Goal: Task Accomplishment & Management: Complete application form

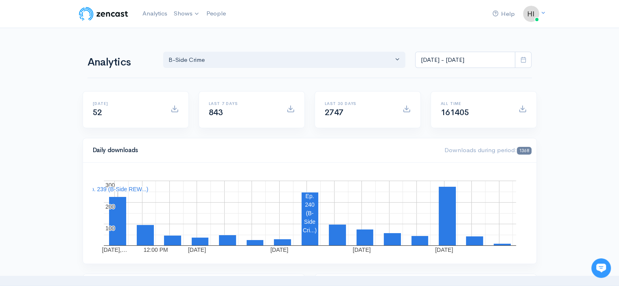
click at [0, 0] on link "B-Side Crime" at bounding box center [0, 0] width 0 height 0
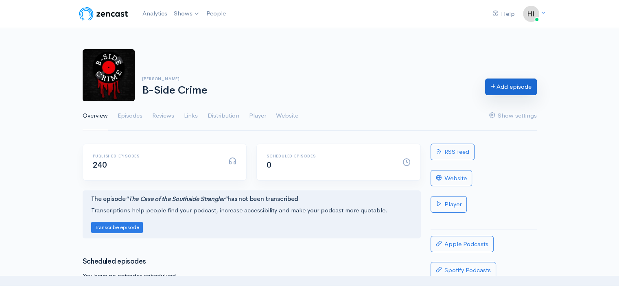
click at [501, 88] on link "Add episode" at bounding box center [511, 86] width 52 height 17
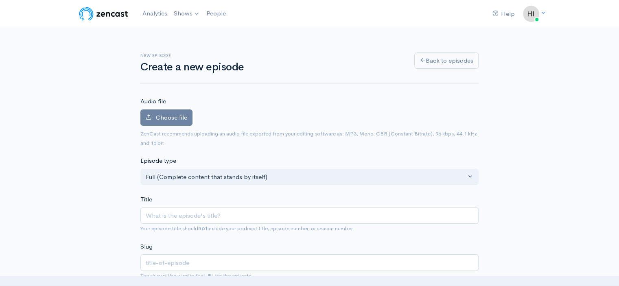
type input "T"
type input "t"
type input "The"
type input "the"
type input "The C"
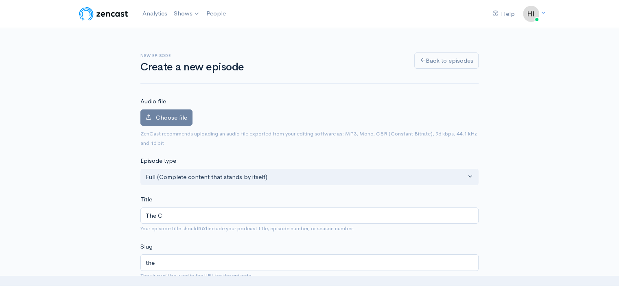
type input "the-c"
type input "The Cas"
type input "the-cas"
type input "The Case"
type input "the-case"
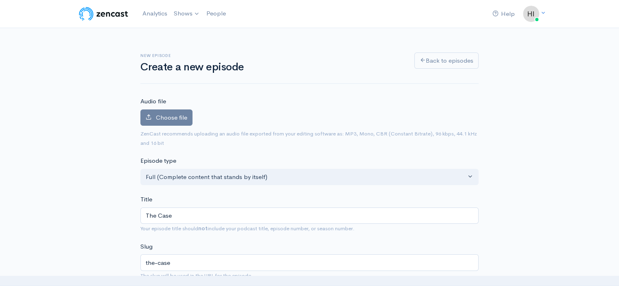
type input "The Case O"
type input "the-case-o"
type input "The Case Of"
type input "the-case-of"
type input "The Case Of T"
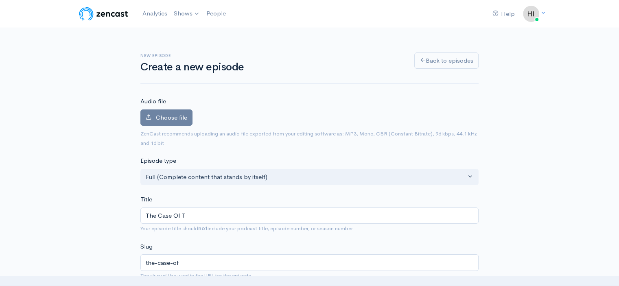
type input "the-case-of-t"
type input "The Case Of Th"
type input "the-case-of-th"
type input "The Case Of The"
type input "the-case-of-the"
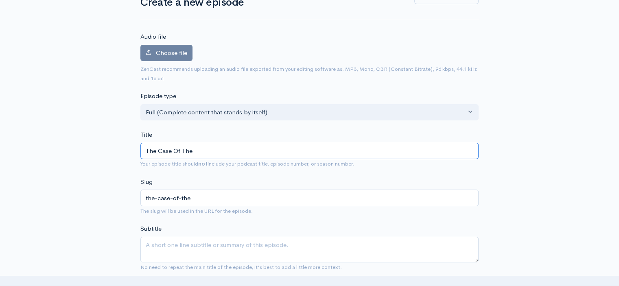
scroll to position [81, 0]
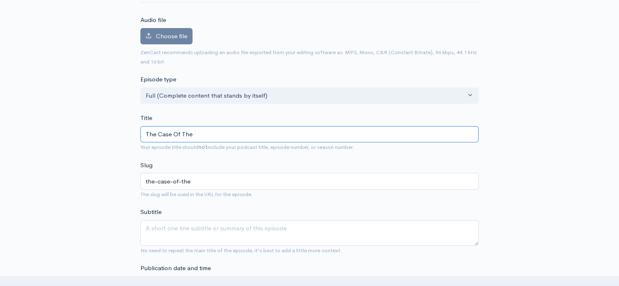
type input "The Case Of The C"
type input "the-case-of-the-c"
type input "The Case Of The Ch"
type input "the-case-of-the-ch"
type input "The Case Of The Che"
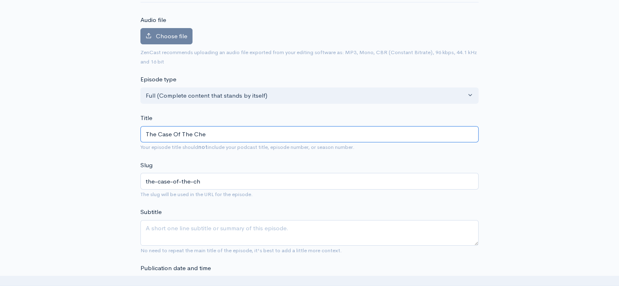
type input "the-case-of-the-che"
type input "The Case Of The Chee"
type input "the-case-of-the-chee"
type input "The Case Of The Cheer"
type input "the-case-of-the-cheer"
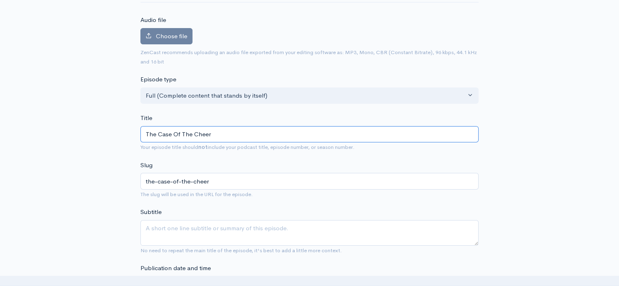
type input "The Case Of The Cheerl"
type input "the-case-of-the-cheerl"
type input "The Case Of The Cheerle"
type input "the-case-of-the-cheerle"
type input "The Case Of The Cheerlead"
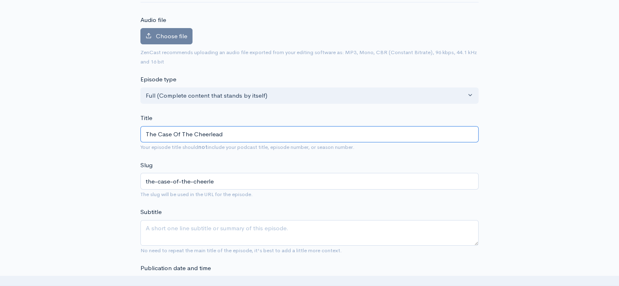
type input "the-case-of-the-cheerlead"
type input "The Case Of The Cheerleade"
type input "the-case-of-the-cheerleade"
type input "The Case Of The Ch"
type input "the-case-of-the-ch"
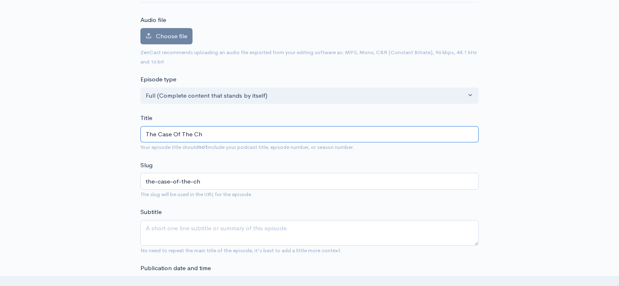
type input "The Case Of The C"
type input "the-case-of-the-c"
type input "The Case Of The"
type input "the-case-of-the"
type input "The Case Of The T"
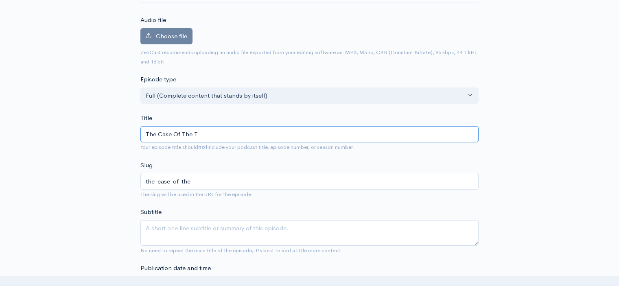
type input "the-case-of-the-t"
type input "The Case Of The Th"
type input "the-case-of-the-th"
type input "The Case Of The Than"
type input "the-case-of-the-than"
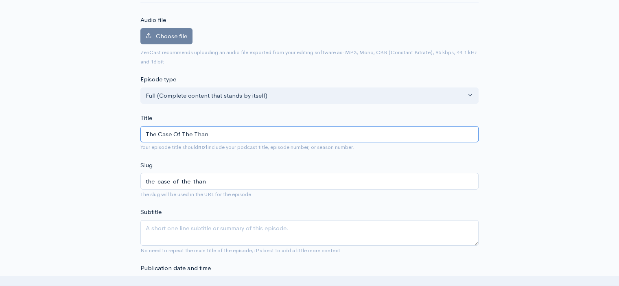
type input "The Case Of The Thank"
type input "the-case-of-the-thank"
type input "The Case Of The Thanks"
type input "the-case-of-the-thanks"
type input "The Case Of The Thanksg"
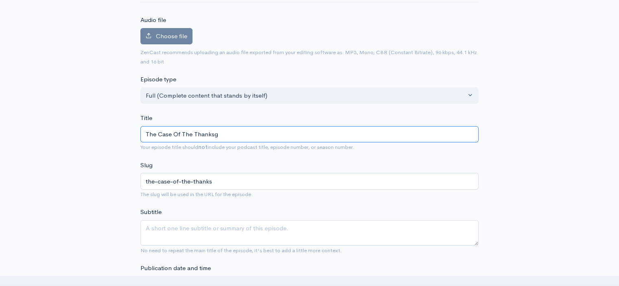
type input "the-case-of-the-thanksg"
type input "The Case Of The Thanksgi"
type input "the-case-of-the-thanksgi"
type input "The Case Of The Thanksgivi"
type input "the-case-of-the-thanksgivi"
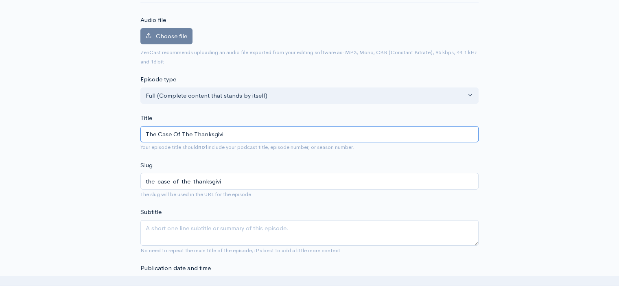
type input "The Case Of The Thanksgivin"
type input "the-case-of-the-thanksgivin"
type input "The Case Of The [DATE]"
type input "the-case-of-the-[DATE]"
type input "The Case Of The Than"
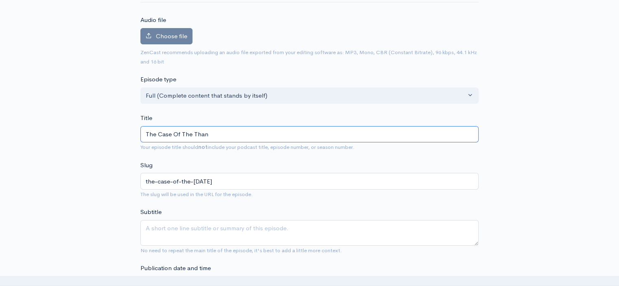
type input "the-case-of-the-than"
type input "The Case Of The Tha"
type input "the-case-of-the-tha"
type input "The Case Of The Th"
type input "the-case-of-the-th"
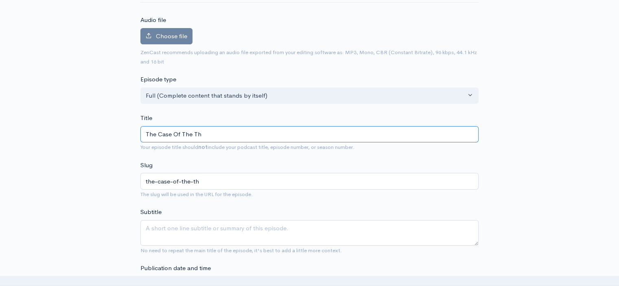
type input "The Case Of The T"
type input "the-case-of-the-t"
type input "The Case Of The"
type input "the-case-of-the"
type input "The Case Of The C"
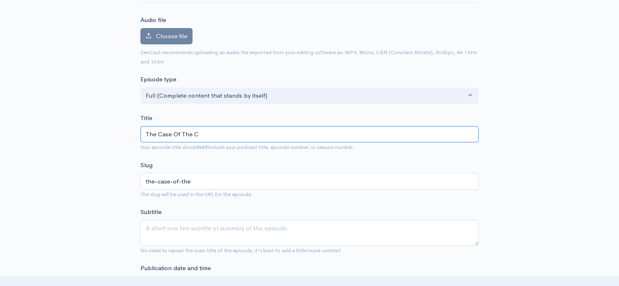
type input "the-case-of-the-c"
type input "The Case Of The Ch"
type input "the-case-of-the-ch"
type input "The Case Of The Che"
type input "the-case-of-the-che"
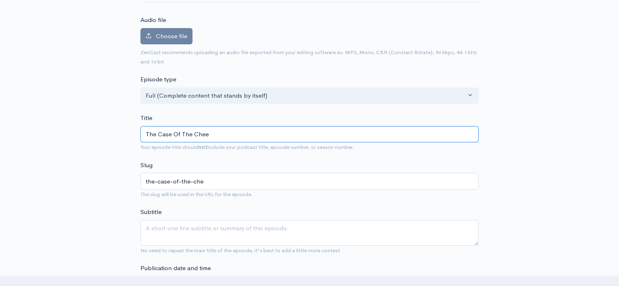
type input "The Case Of The Cheer"
type input "the-case-of-the-cheer"
type input "The Case Of The Cheerl"
type input "the-case-of-the-cheerl"
type input "The Case Of The Cheerle"
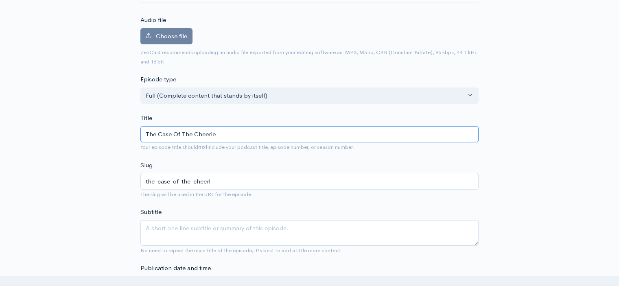
type input "the-case-of-the-cheerle"
type input "The Case Of The Cheerlead"
type input "the-case-of-the-cheerlead"
type input "The Case Of The Cheerleader"
type input "the-case-of-the-cheerleader"
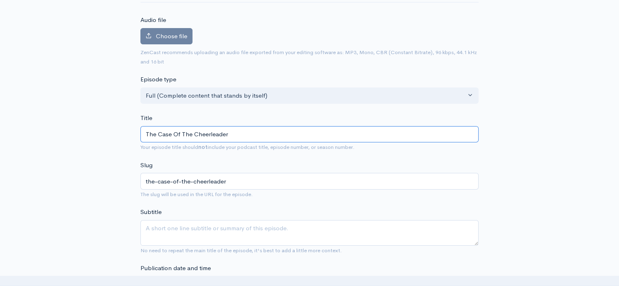
type input "The Case Of The Cheerleader"
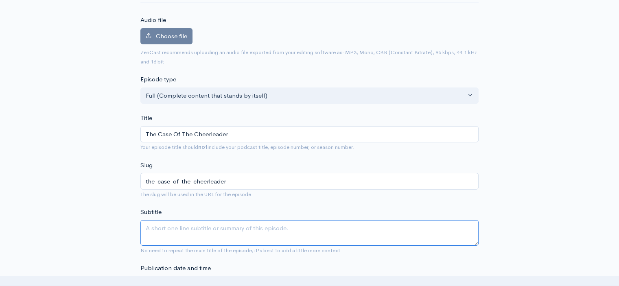
click at [166, 231] on textarea "Subtitle" at bounding box center [309, 233] width 338 height 26
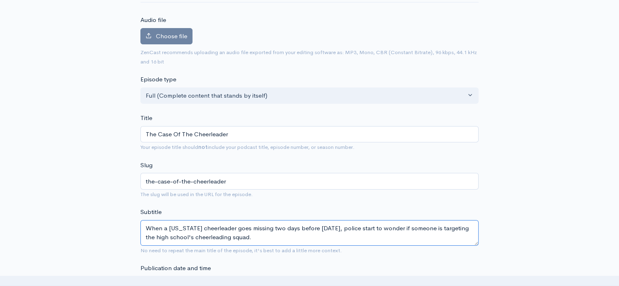
click at [353, 229] on textarea "When a [US_STATE] cheerleader goes missing two days before [DATE], police start…" at bounding box center [309, 233] width 338 height 26
click at [279, 235] on textarea "When a [US_STATE] cheerleader goes missing two days before [DATE], police start…" at bounding box center [309, 233] width 338 height 26
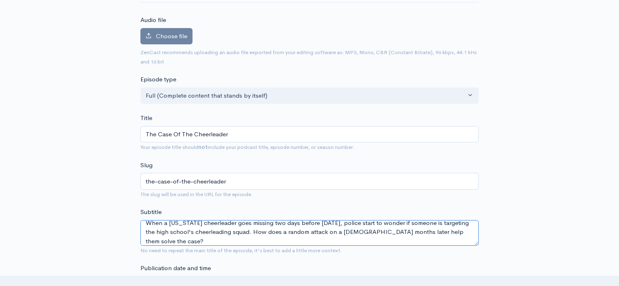
scroll to position [0, 0]
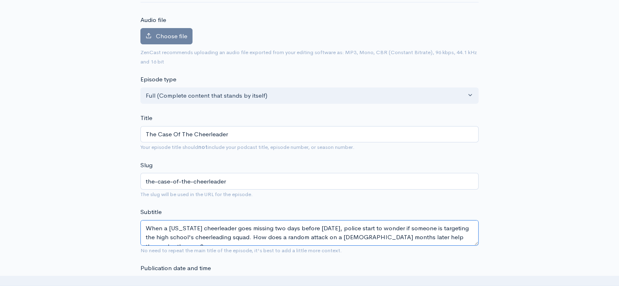
drag, startPoint x: 176, startPoint y: 240, endPoint x: 130, endPoint y: 213, distance: 53.2
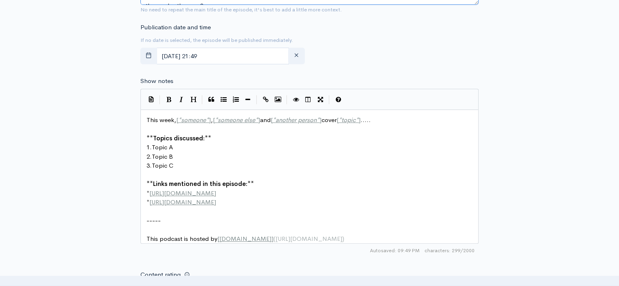
scroll to position [325, 0]
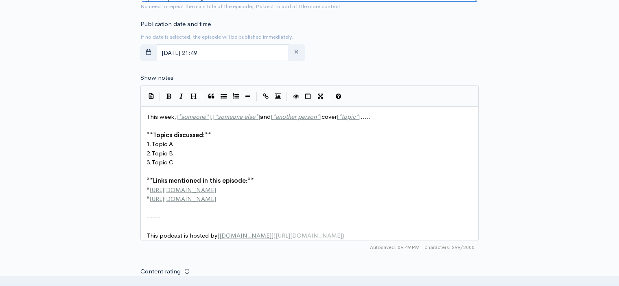
type textarea "When a [US_STATE] cheerleader goes missing two days before [DATE], police start…"
click at [170, 217] on pre "-----" at bounding box center [312, 217] width 335 height 9
click at [162, 217] on pre "-----" at bounding box center [312, 217] width 335 height 9
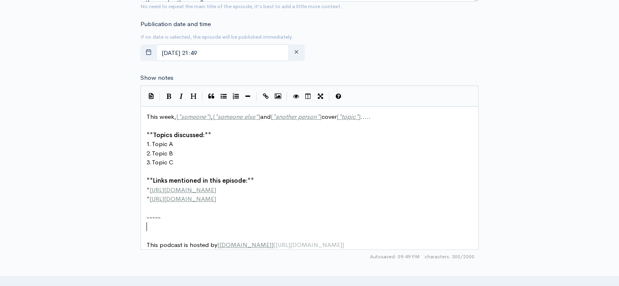
paste textarea "**Topics discussed:** 1. Topic A 2. Topic B 3. Topic C **Links mentioned in thi…"
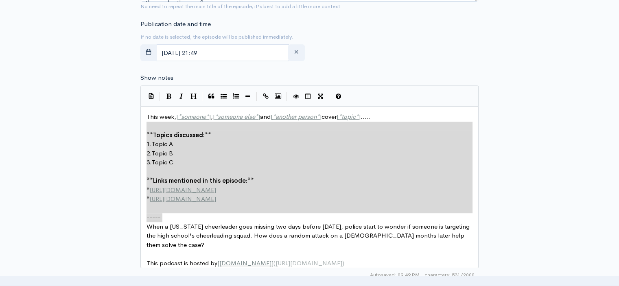
type textarea "This week, [*someone*], [*someone else*] and [*another person*] cover [*topic*]…"
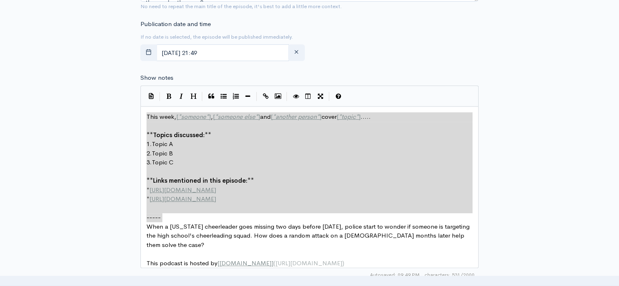
drag, startPoint x: 164, startPoint y: 218, endPoint x: 131, endPoint y: 107, distance: 115.5
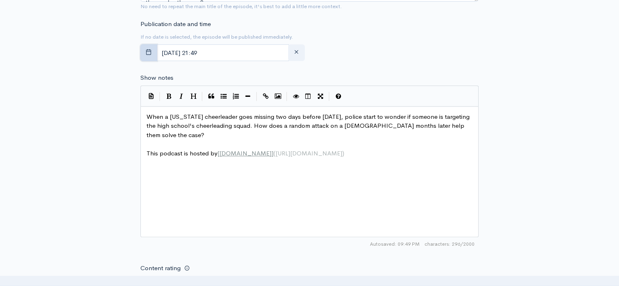
click at [150, 50] on icon "button" at bounding box center [149, 52] width 6 height 6
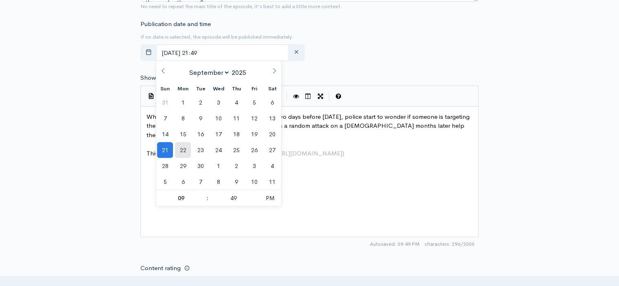
click at [186, 148] on span "22" at bounding box center [183, 150] width 16 height 16
type input "[DATE] 21:49"
type input "07"
type input "[DATE] 19:49"
type input "00"
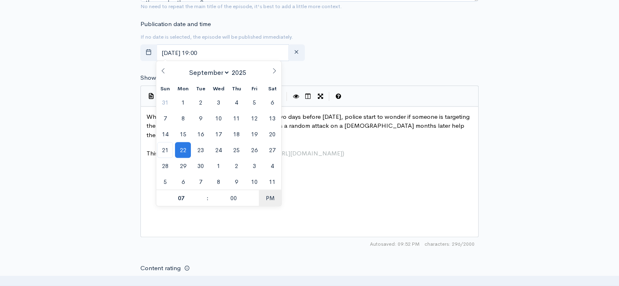
type input "[DATE] 07:00"
click at [94, 146] on div "New episode Create a new episode Back to episodes Audio file Choose file 0 ZenC…" at bounding box center [310, 106] width 464 height 807
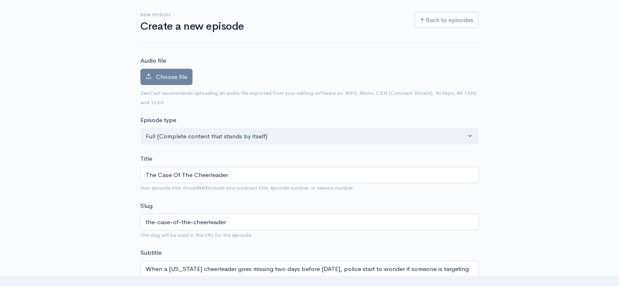
scroll to position [0, 0]
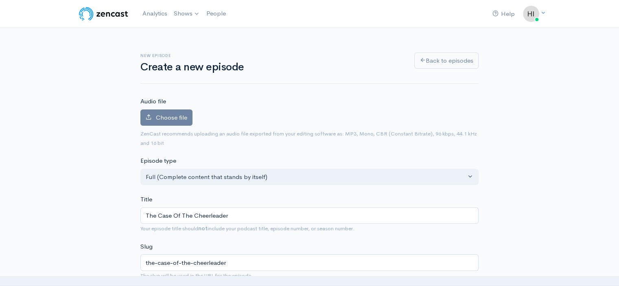
click at [163, 117] on span "Choose file" at bounding box center [171, 117] width 31 height 8
click at [0, 0] on input "Choose file" at bounding box center [0, 0] width 0 height 0
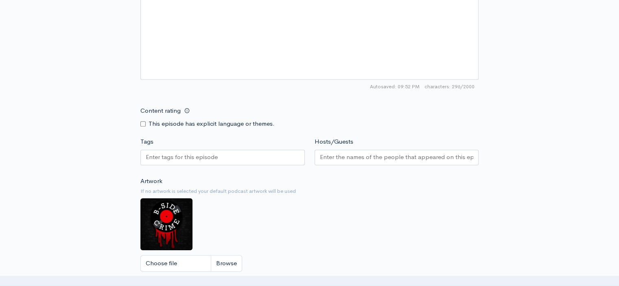
scroll to position [529, 0]
click at [144, 121] on input "Content rating" at bounding box center [142, 123] width 5 height 5
checkbox input "true"
click at [160, 156] on input "Tags" at bounding box center [182, 156] width 73 height 9
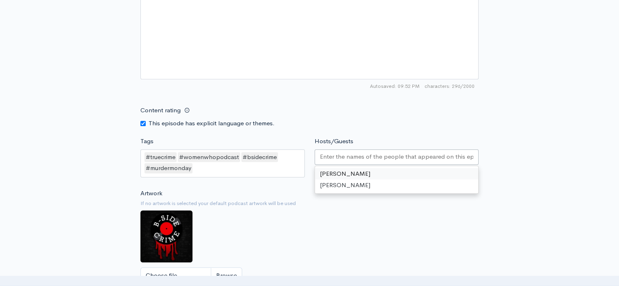
click at [342, 157] on input "Hosts/Guests" at bounding box center [397, 156] width 154 height 9
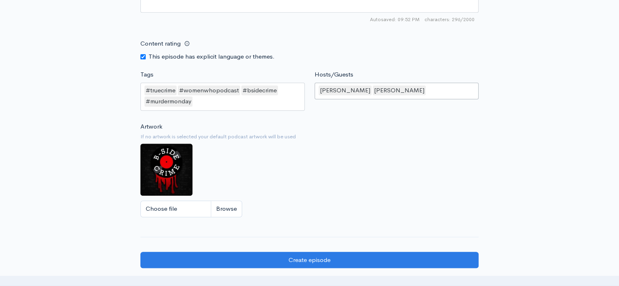
scroll to position [691, 0]
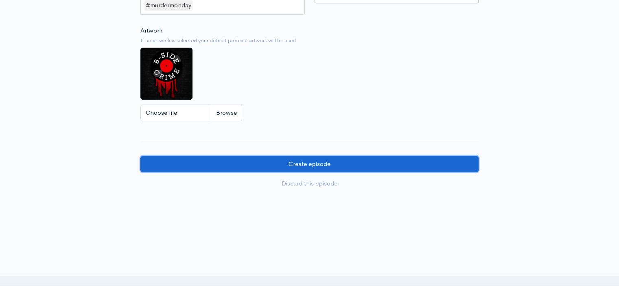
click at [321, 164] on input "Create episode" at bounding box center [309, 164] width 338 height 17
